Goal: Find specific page/section: Find specific page/section

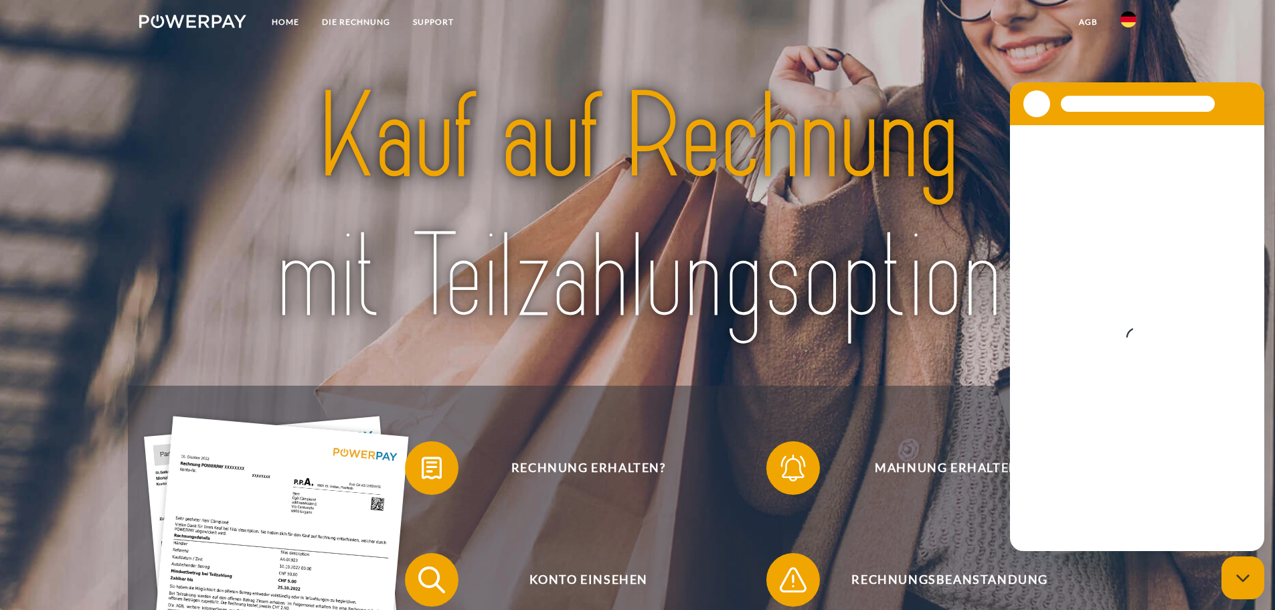
click at [1126, 19] on img at bounding box center [1129, 19] width 16 height 16
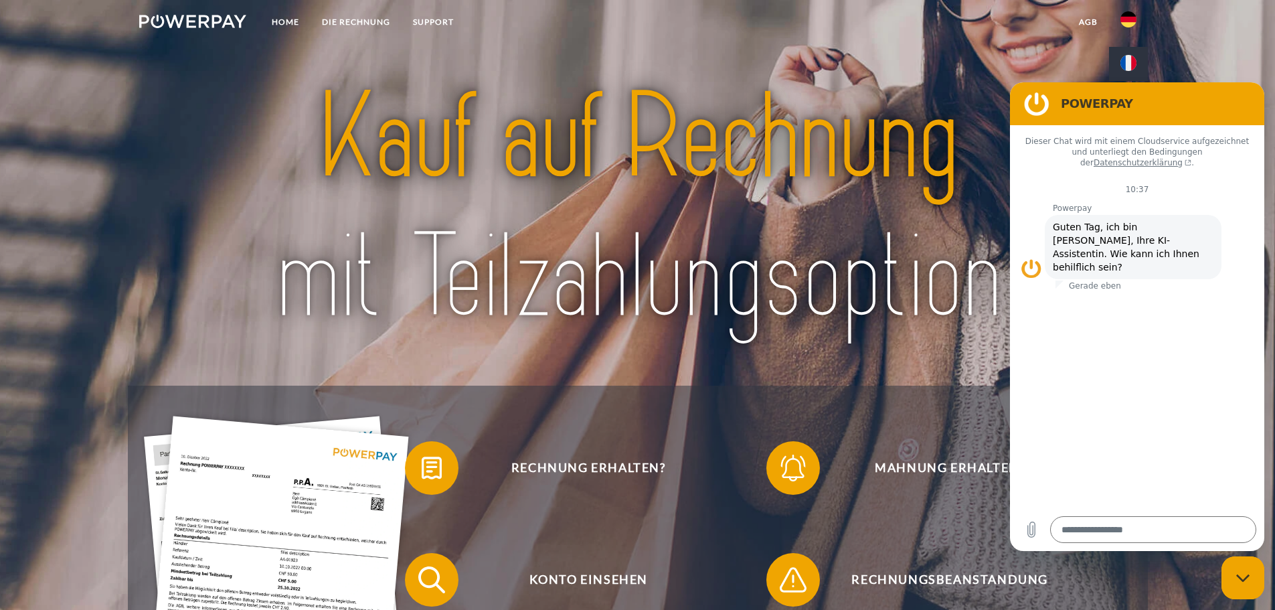
click at [1132, 57] on img at bounding box center [1129, 63] width 16 height 16
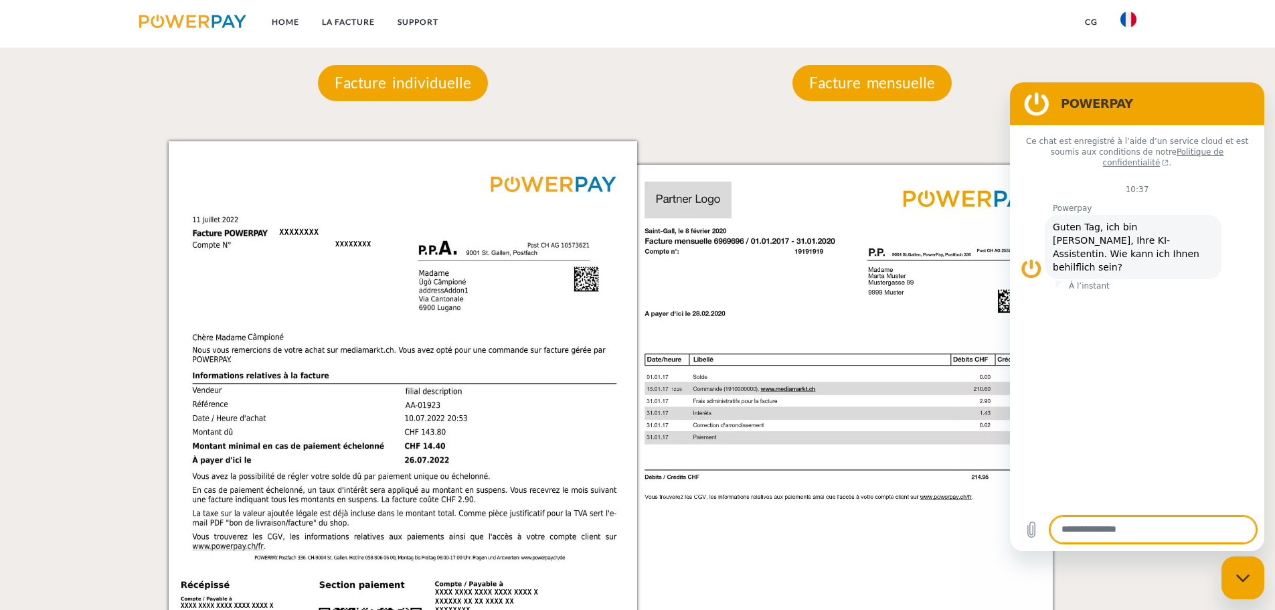
scroll to position [1138, 0]
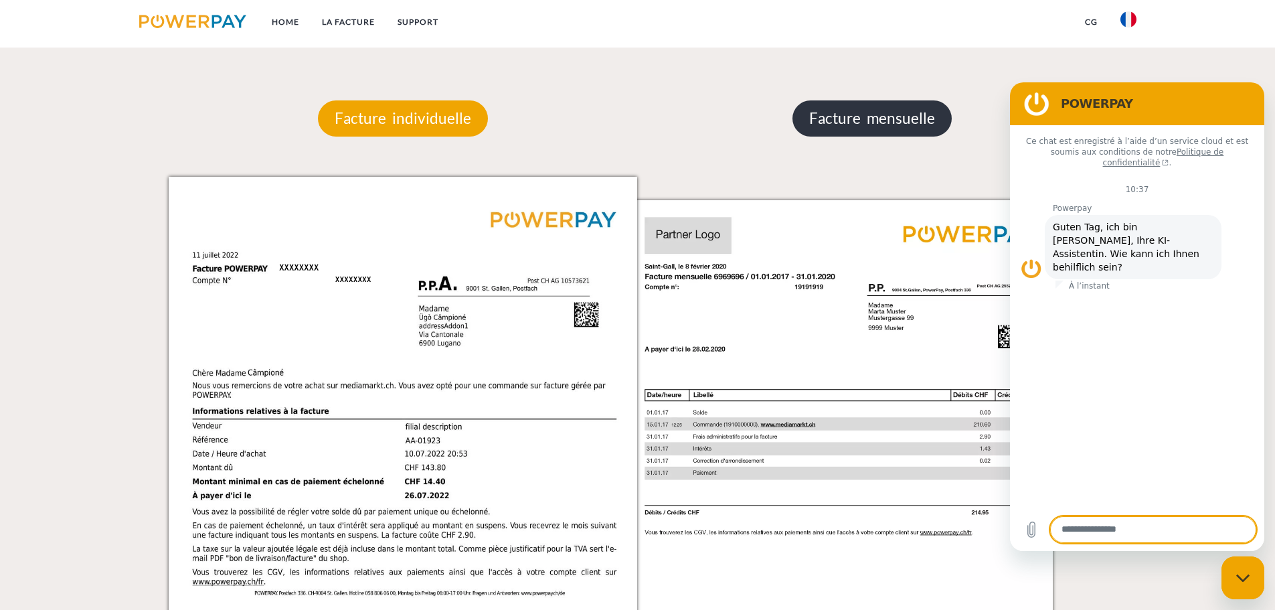
click at [893, 119] on p "Facture mensuelle" at bounding box center [872, 118] width 159 height 36
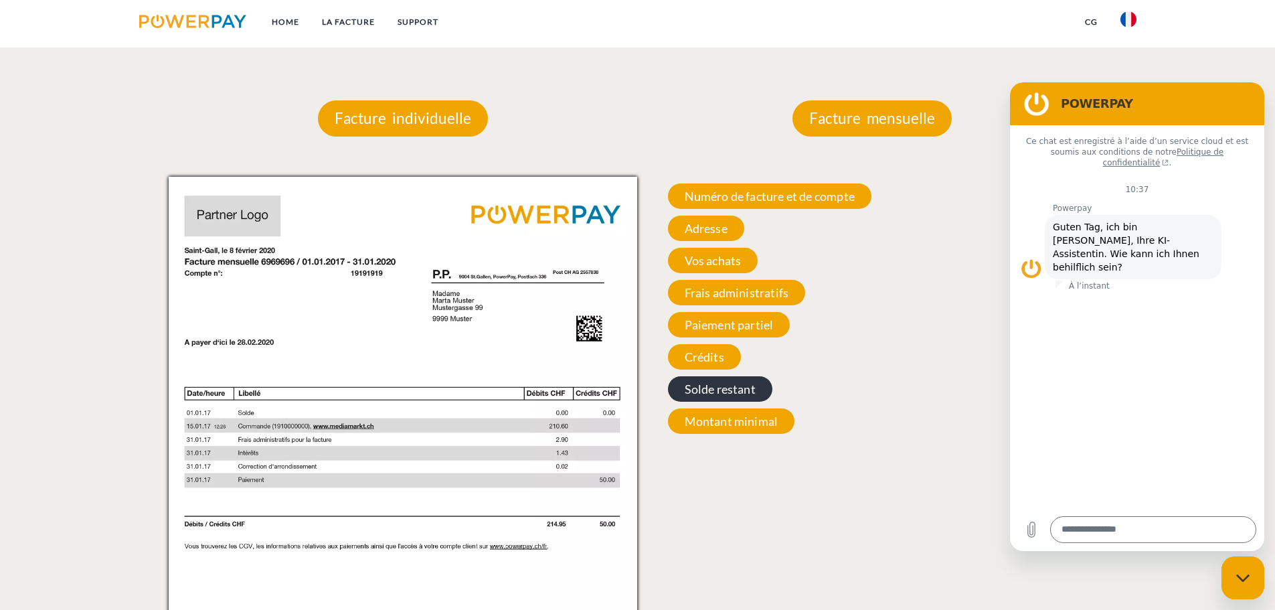
click at [737, 394] on span "Solde restant" at bounding box center [720, 388] width 104 height 25
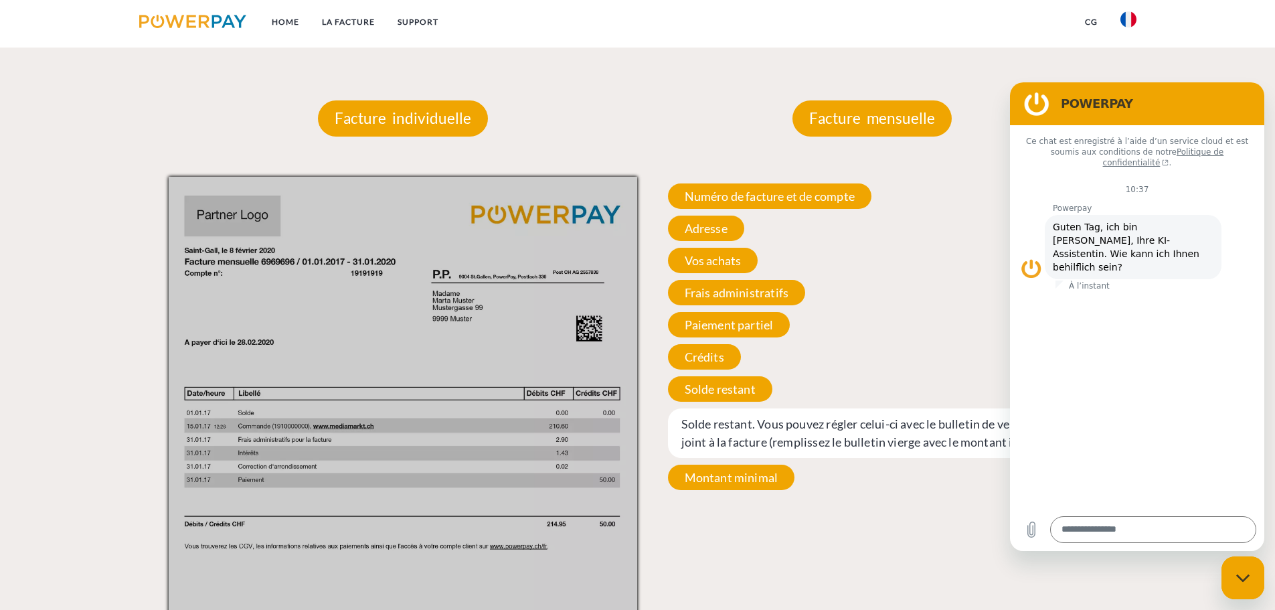
click at [869, 310] on div "Numéro de facture et de compte Numéro de facture et de compte. Lors d’une prise…" at bounding box center [871, 337] width 469 height 320
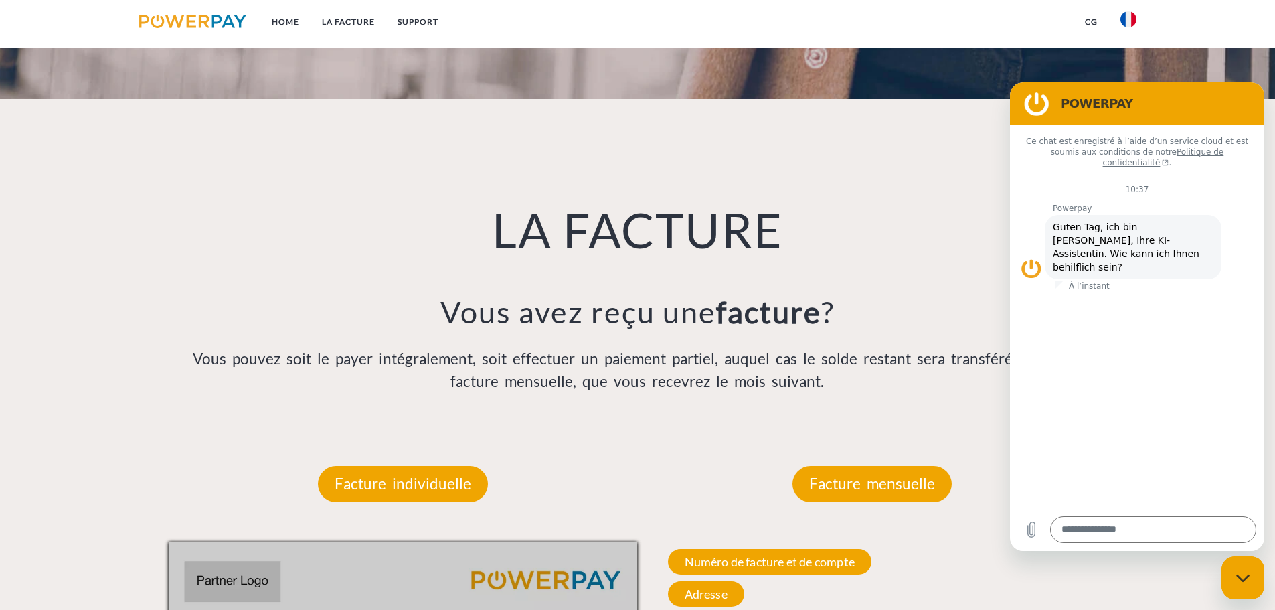
scroll to position [803, 0]
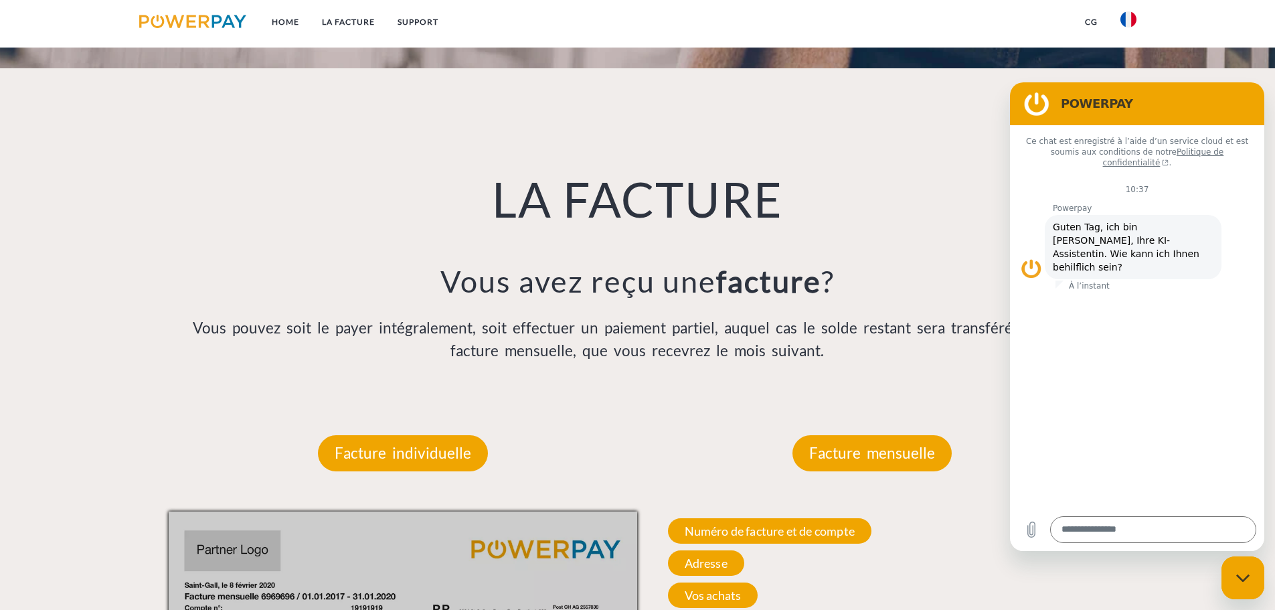
click at [1246, 578] on icon "Fermer la fenêtre de messagerie" at bounding box center [1242, 577] width 13 height 7
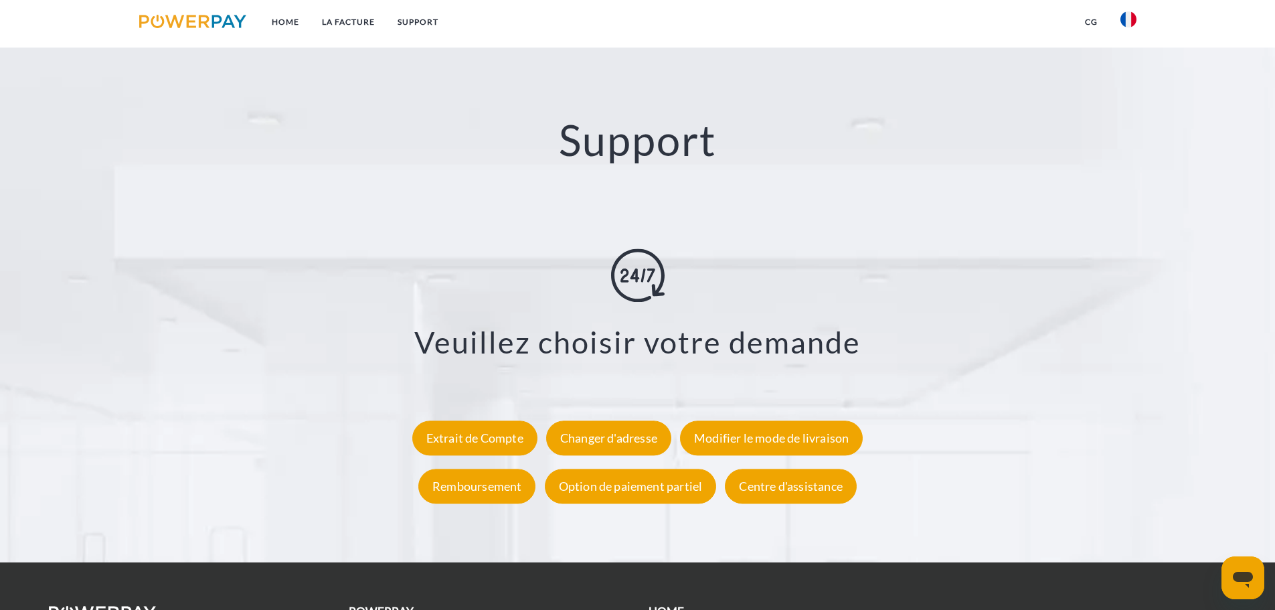
scroll to position [2485, 0]
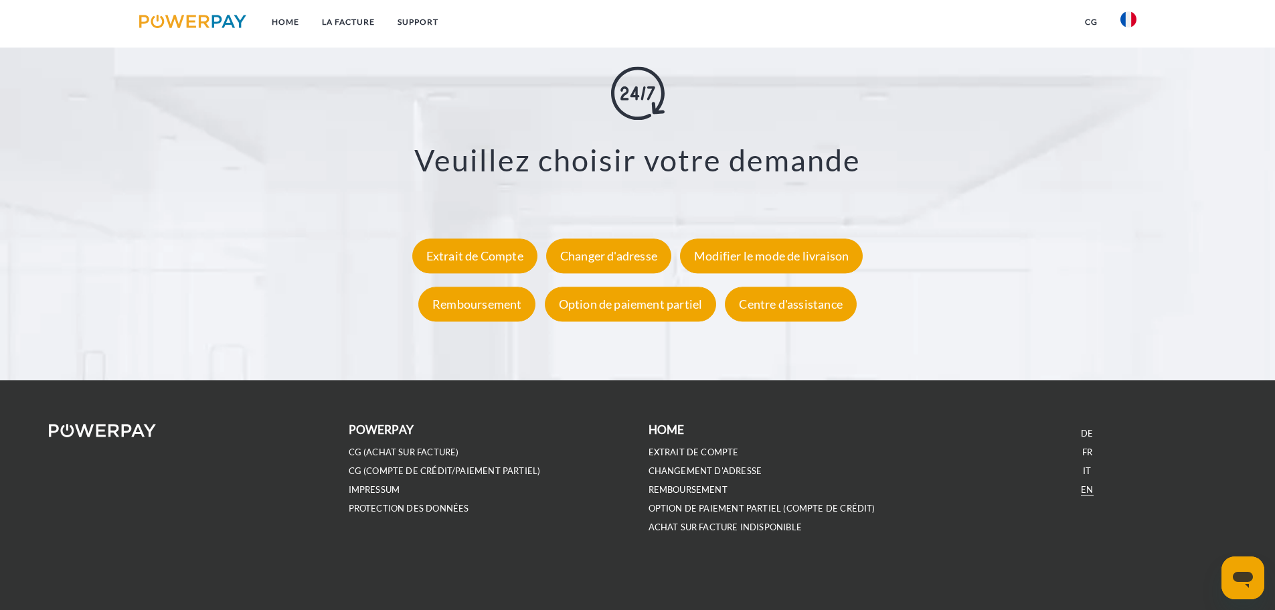
click at [1089, 491] on link "EN" at bounding box center [1087, 489] width 12 height 11
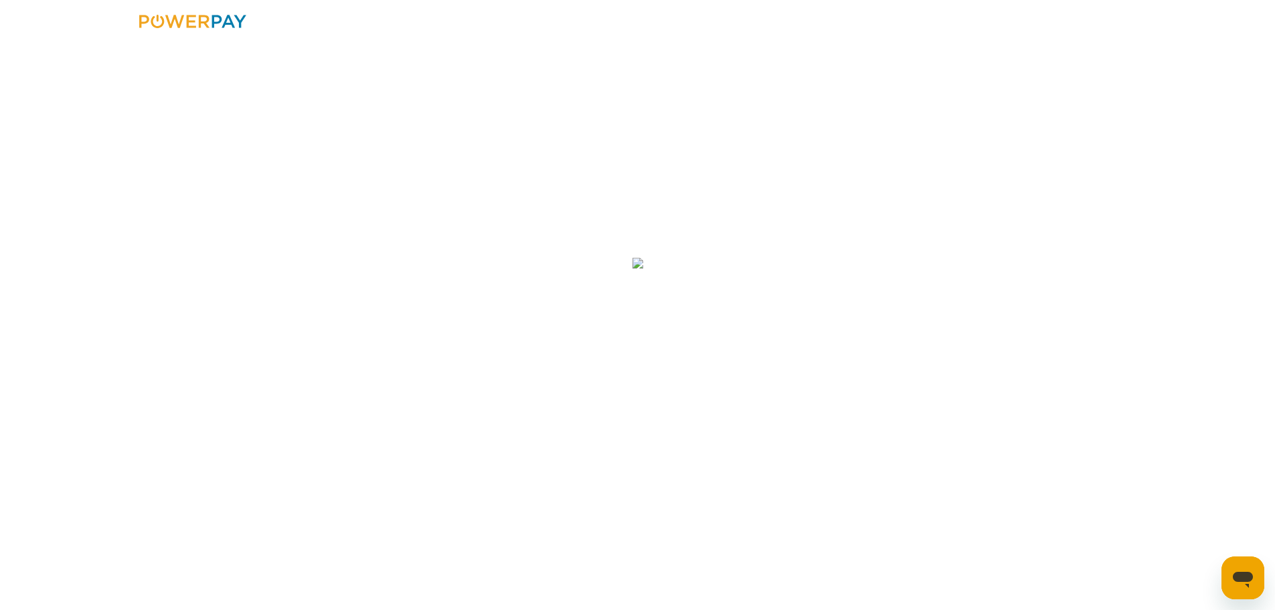
scroll to position [160, 0]
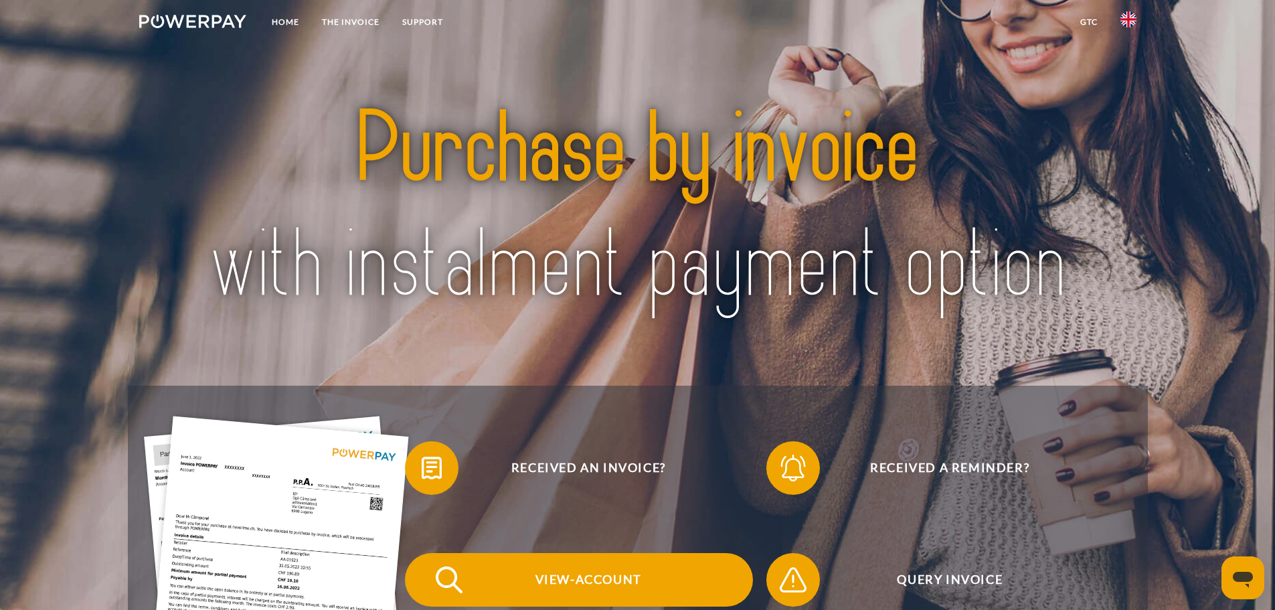
click at [629, 585] on span "View-Account" at bounding box center [588, 580] width 328 height 54
